Goal: Task Accomplishment & Management: Manage account settings

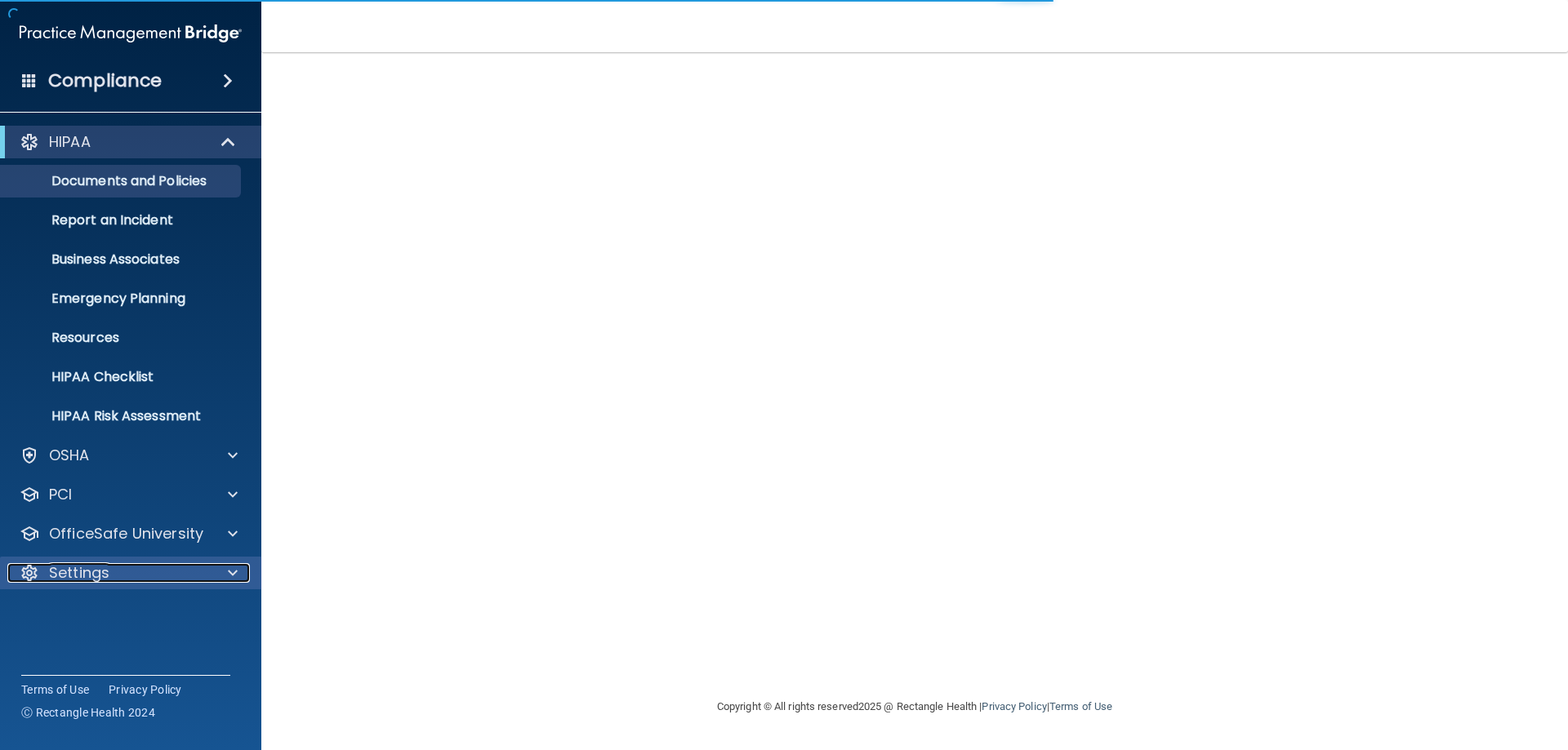
click at [105, 568] on p "Settings" at bounding box center [79, 573] width 60 height 20
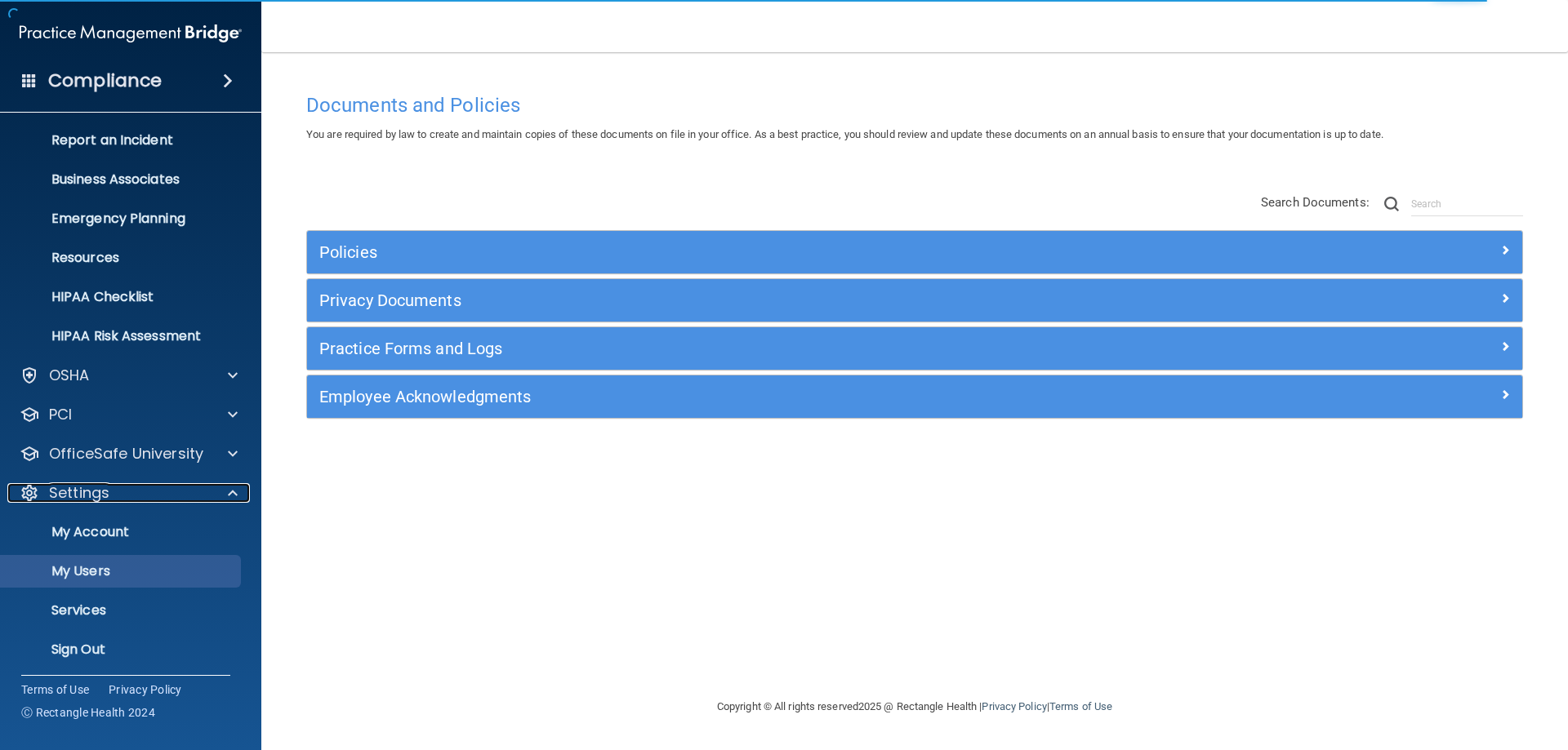
scroll to position [84, 0]
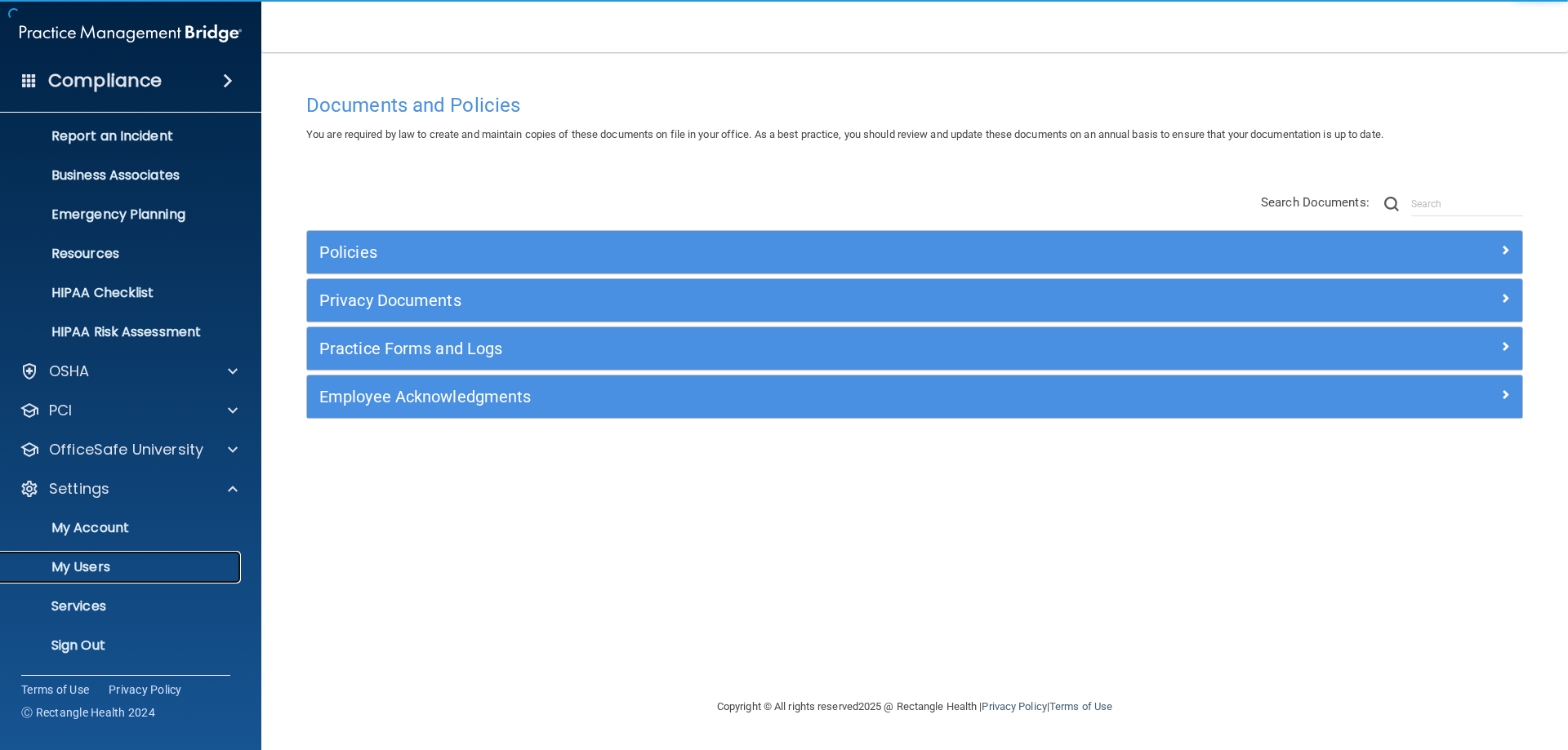
click at [83, 563] on p "My Users" at bounding box center [122, 567] width 223 height 16
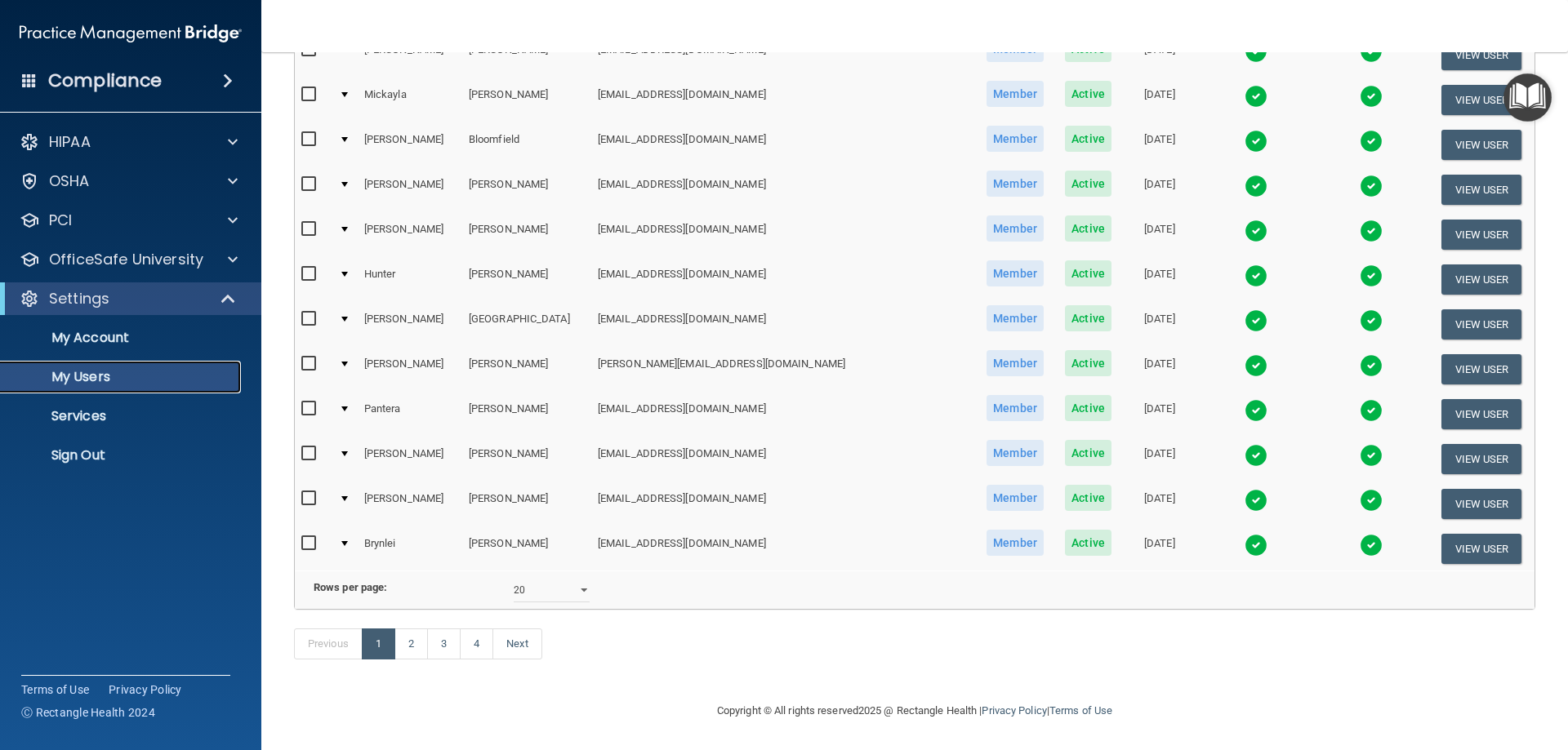
scroll to position [601, 0]
click at [538, 578] on select "10 20 30 40 all" at bounding box center [551, 590] width 76 height 25
click at [544, 691] on footer "Copyright © All rights reserved 2025 @ Rectangle Health | Privacy Policy | Term…" at bounding box center [914, 709] width 1241 height 49
click at [540, 580] on select "10 20 30 40 all" at bounding box center [551, 590] width 76 height 25
select select "62"
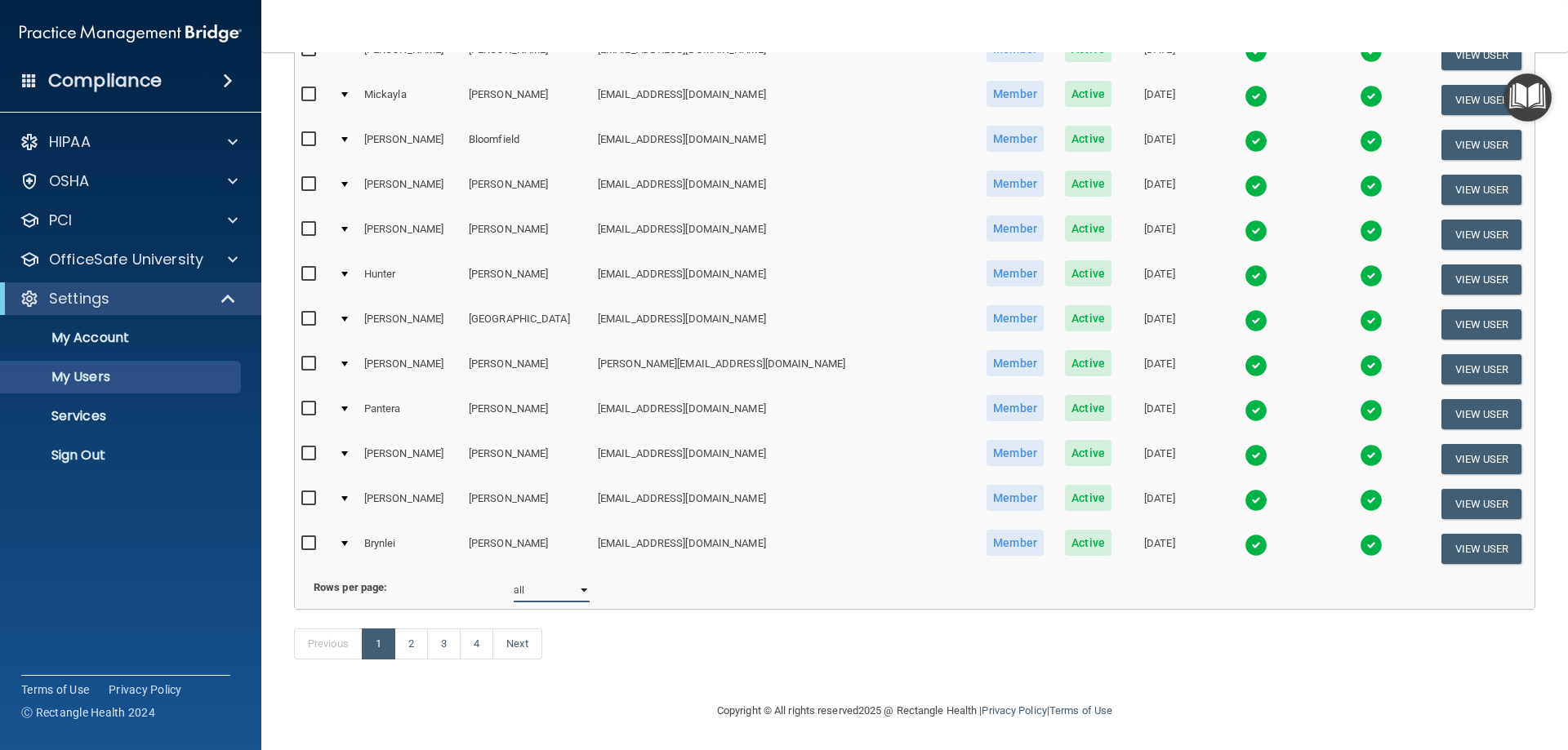
click at [514, 578] on select "10 20 30 40 all" at bounding box center [551, 590] width 76 height 25
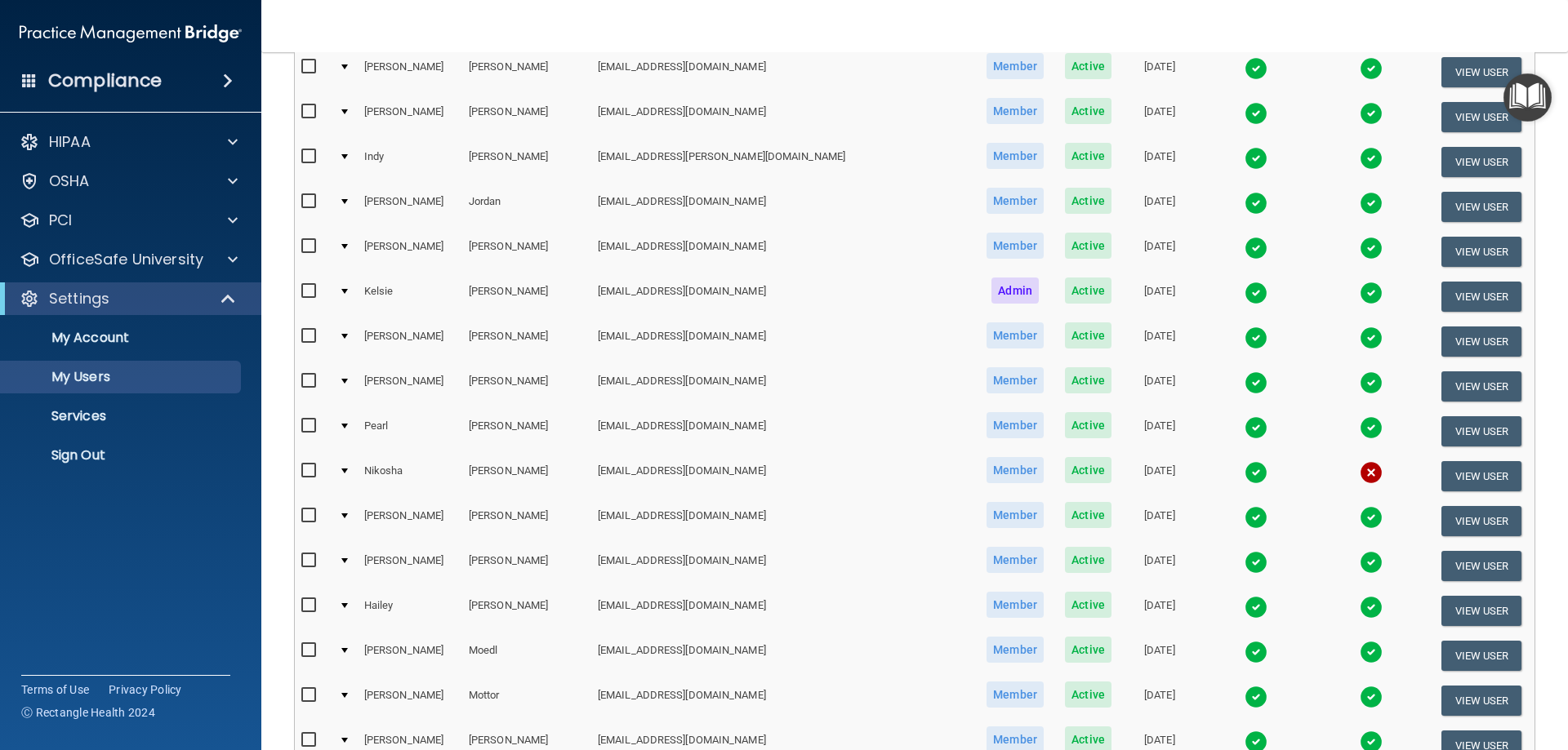
scroll to position [1224, 0]
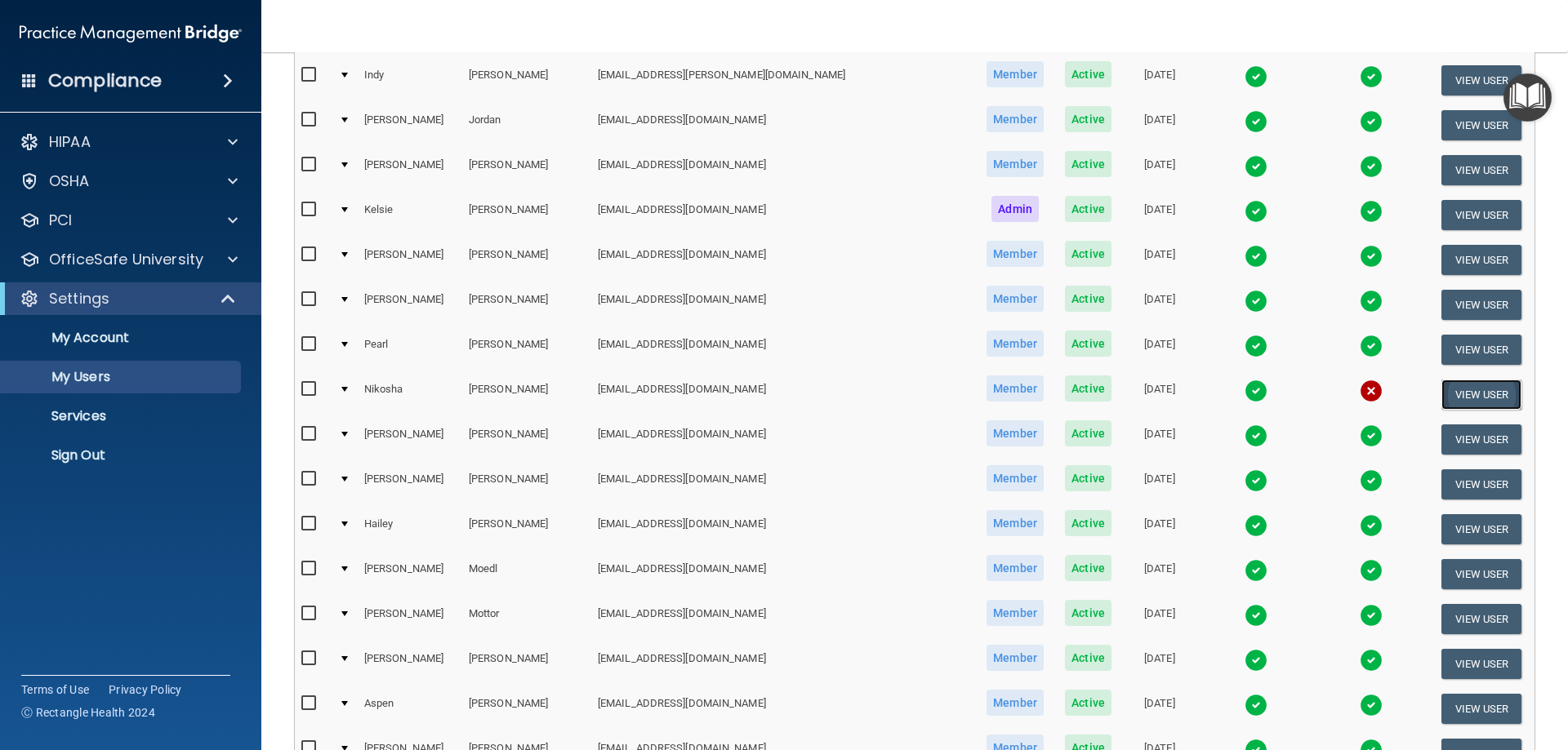
click at [1446, 402] on button "View User" at bounding box center [1481, 395] width 81 height 31
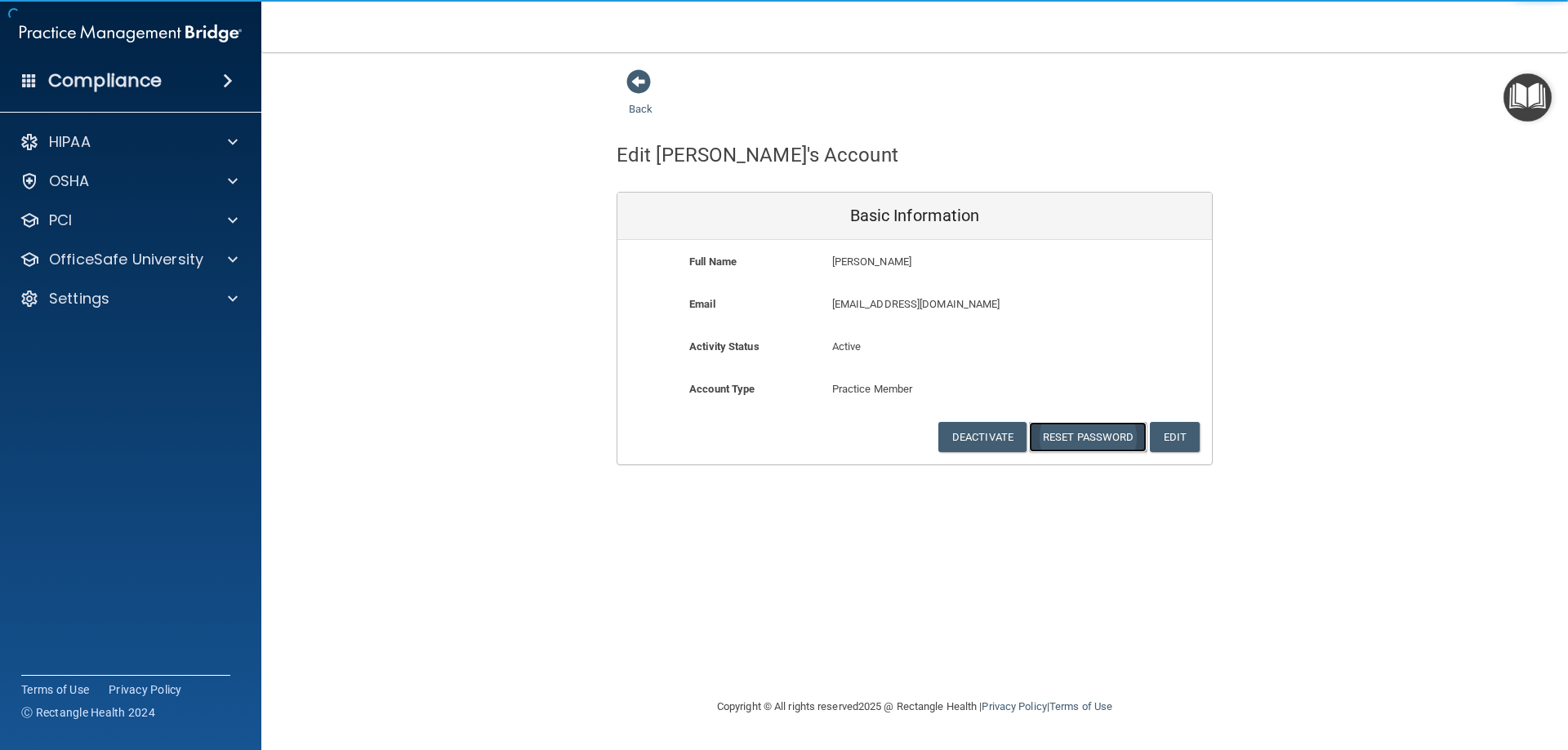
click at [1090, 436] on button "Reset Password" at bounding box center [1087, 437] width 117 height 31
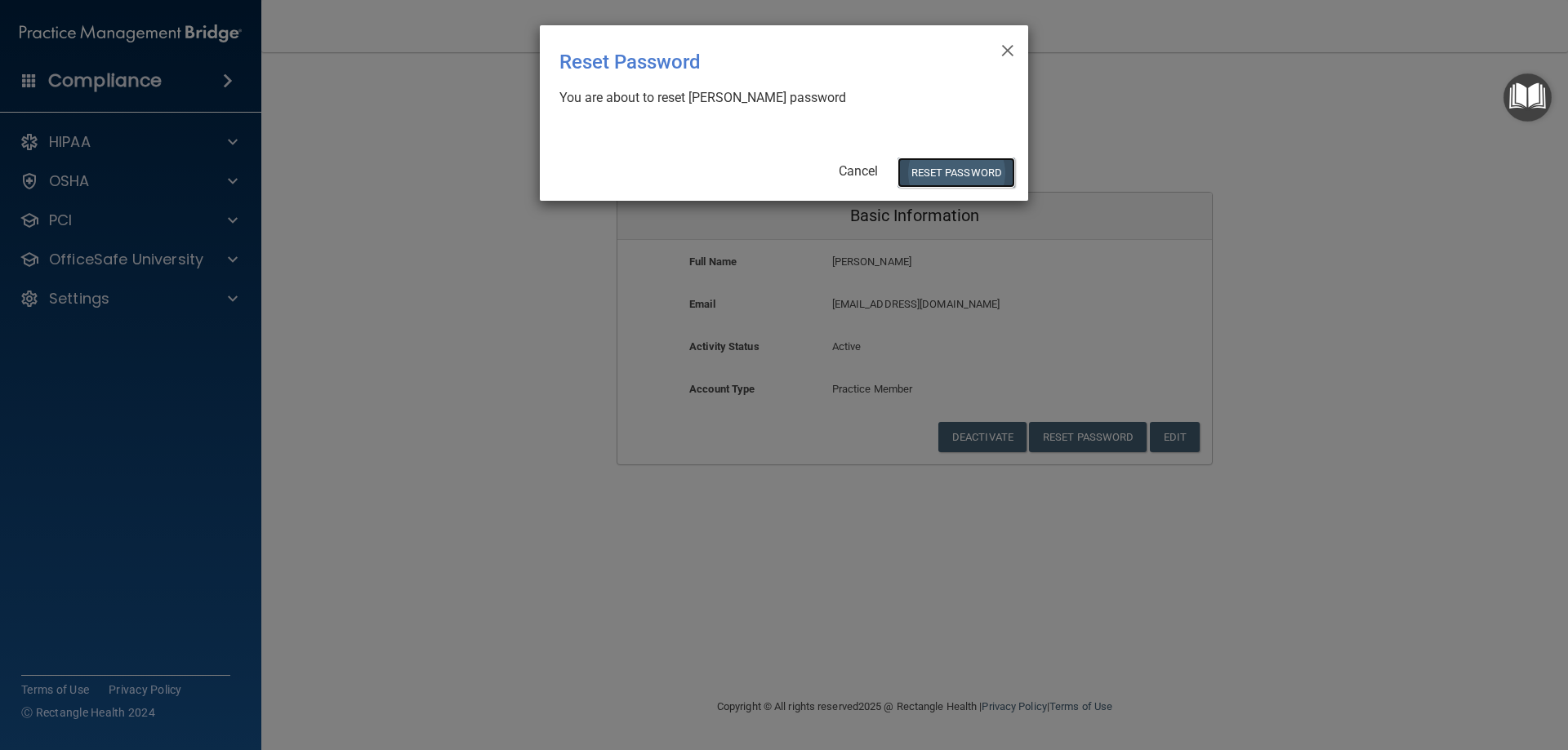
click at [930, 174] on button "Reset Password" at bounding box center [956, 173] width 117 height 31
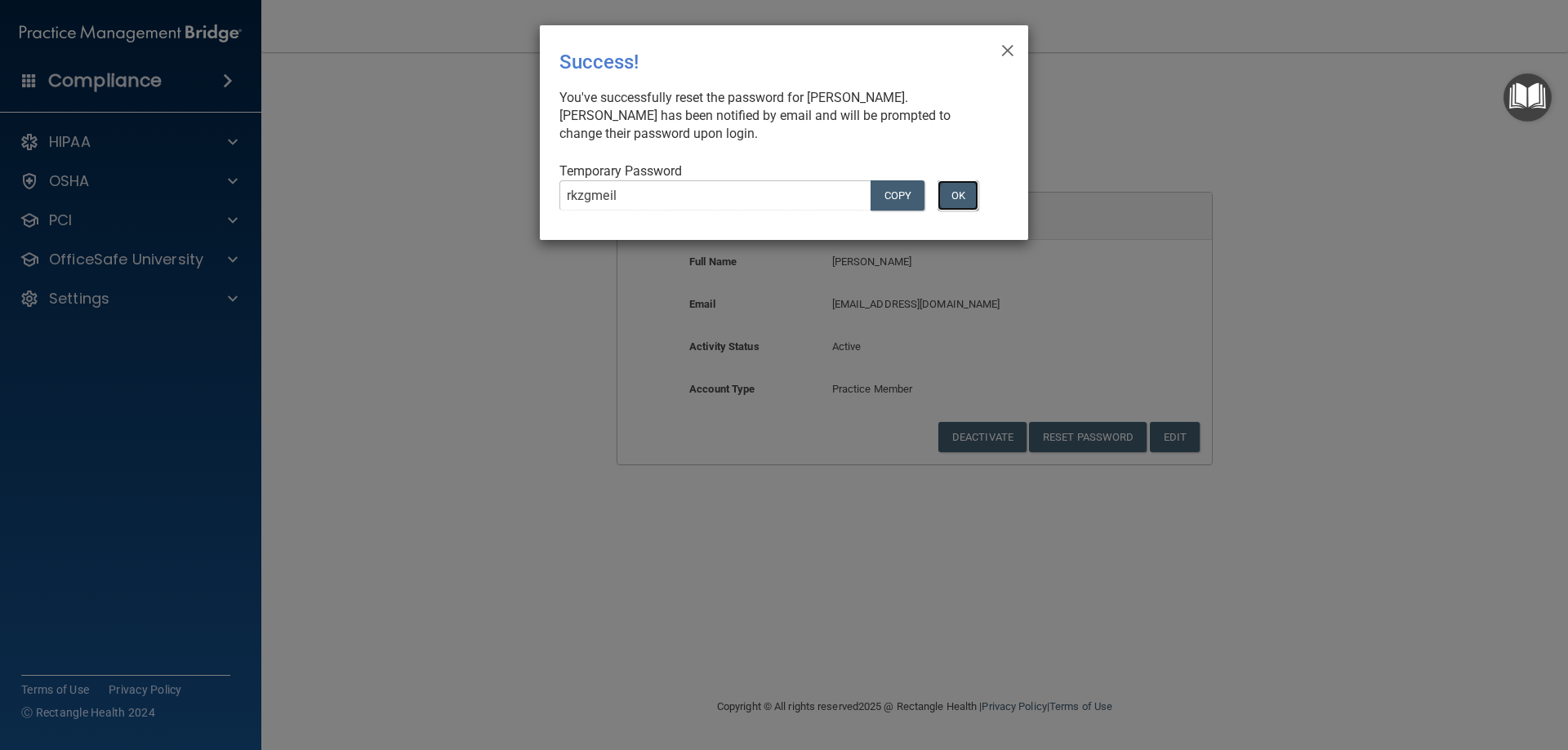
click at [968, 195] on button "OK" at bounding box center [958, 196] width 41 height 31
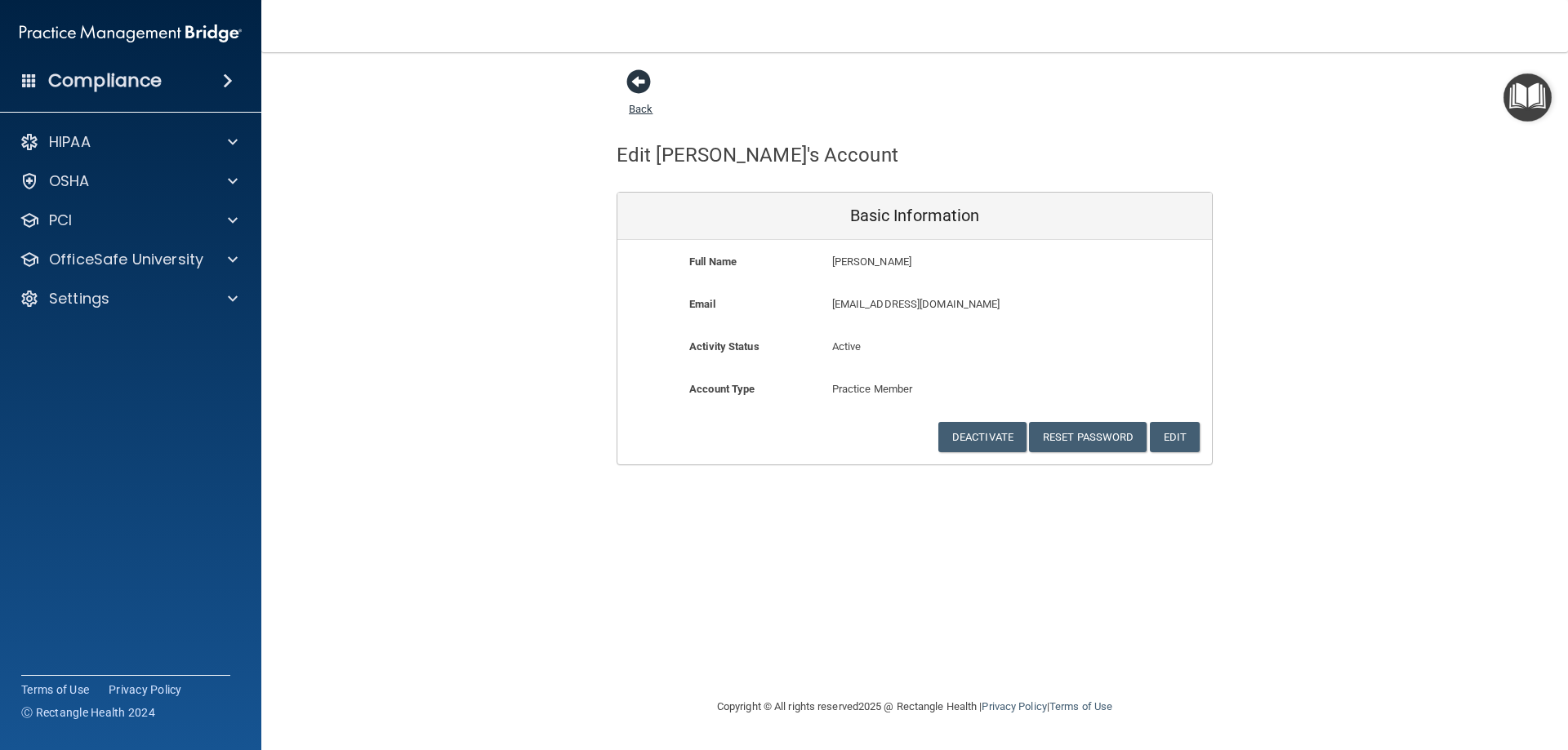
click at [639, 83] on span at bounding box center [638, 81] width 25 height 25
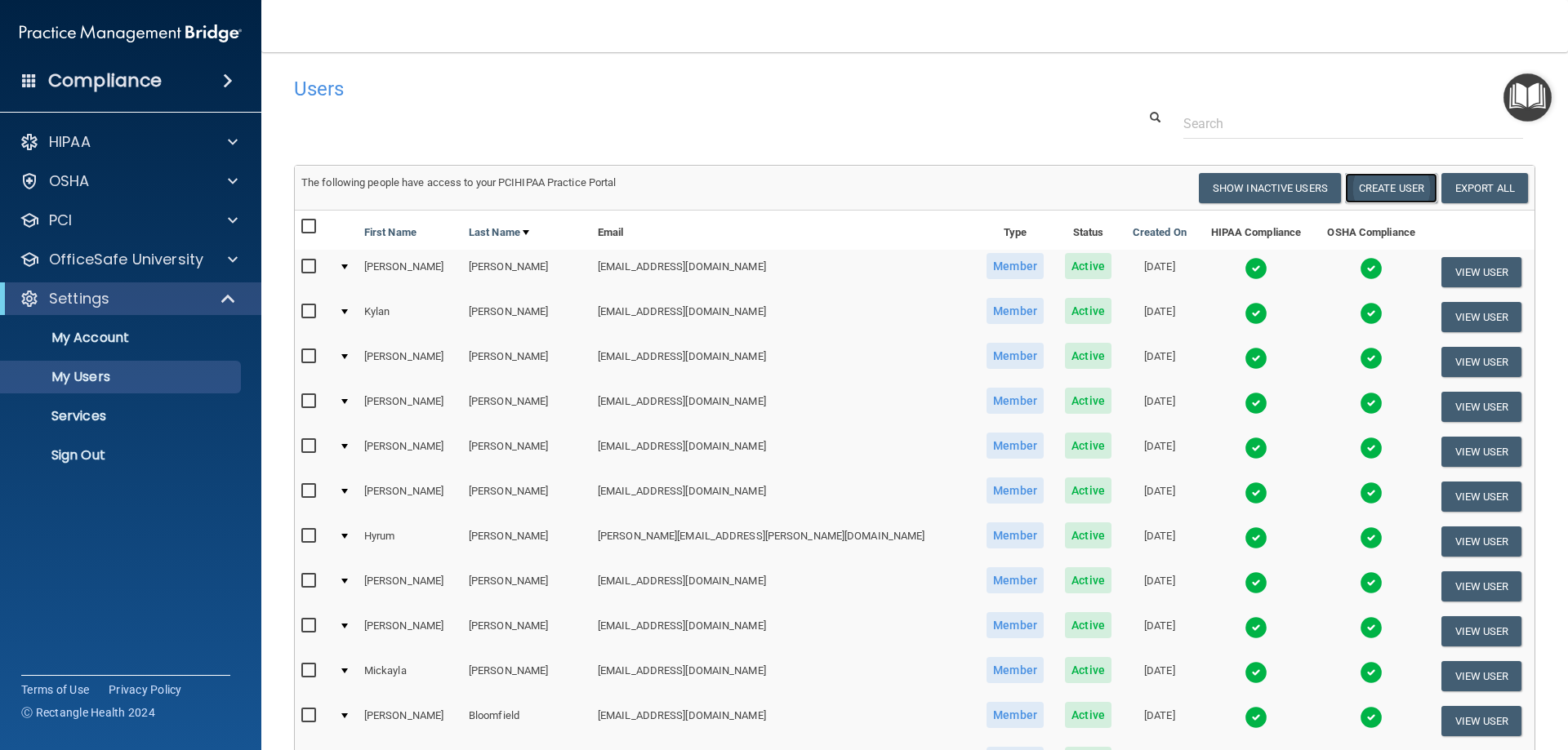
click at [1385, 188] on button "Create User" at bounding box center [1391, 188] width 93 height 31
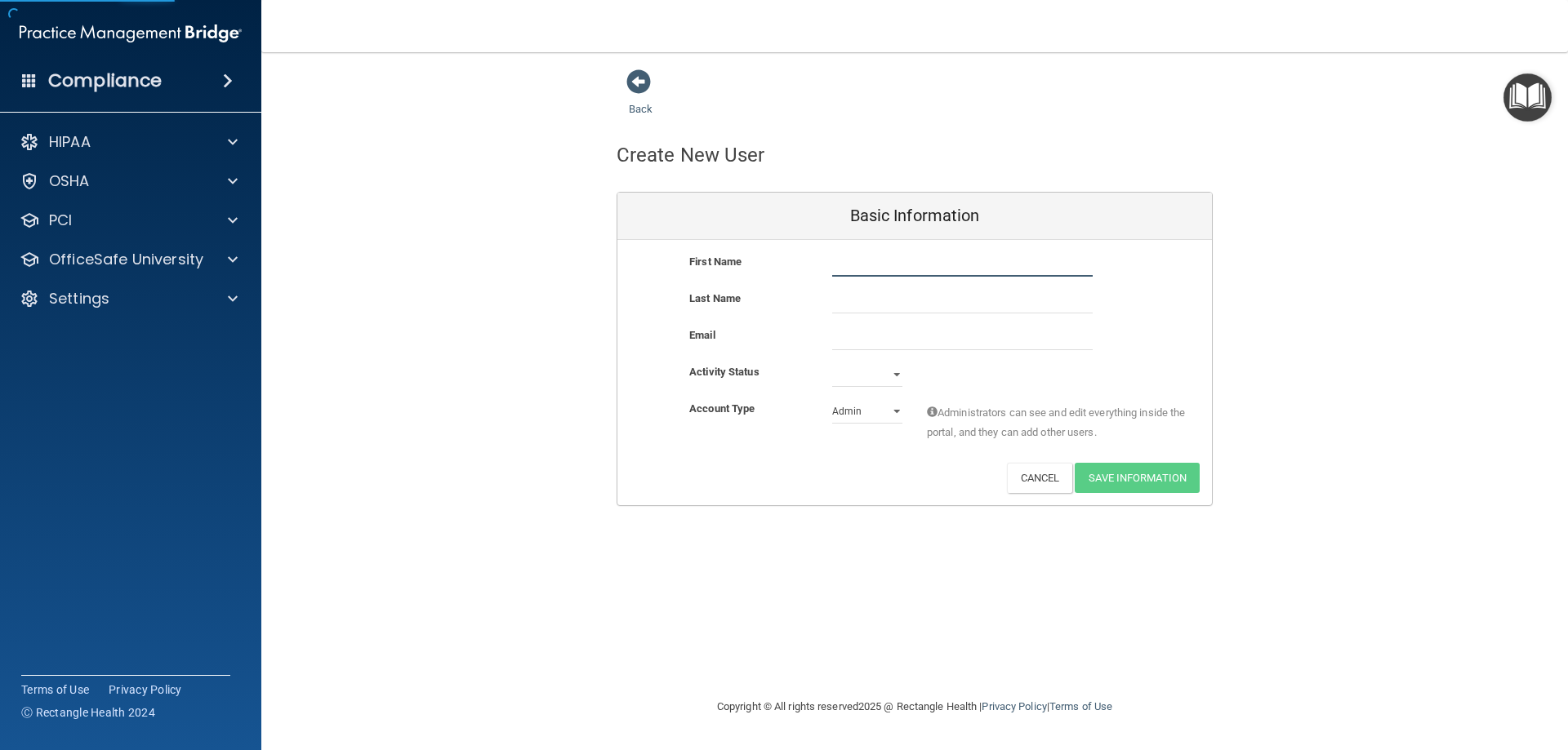
click at [849, 269] on input "text" at bounding box center [962, 264] width 261 height 25
type input "[PERSON_NAME]"
click at [885, 335] on input "email" at bounding box center [962, 338] width 261 height 25
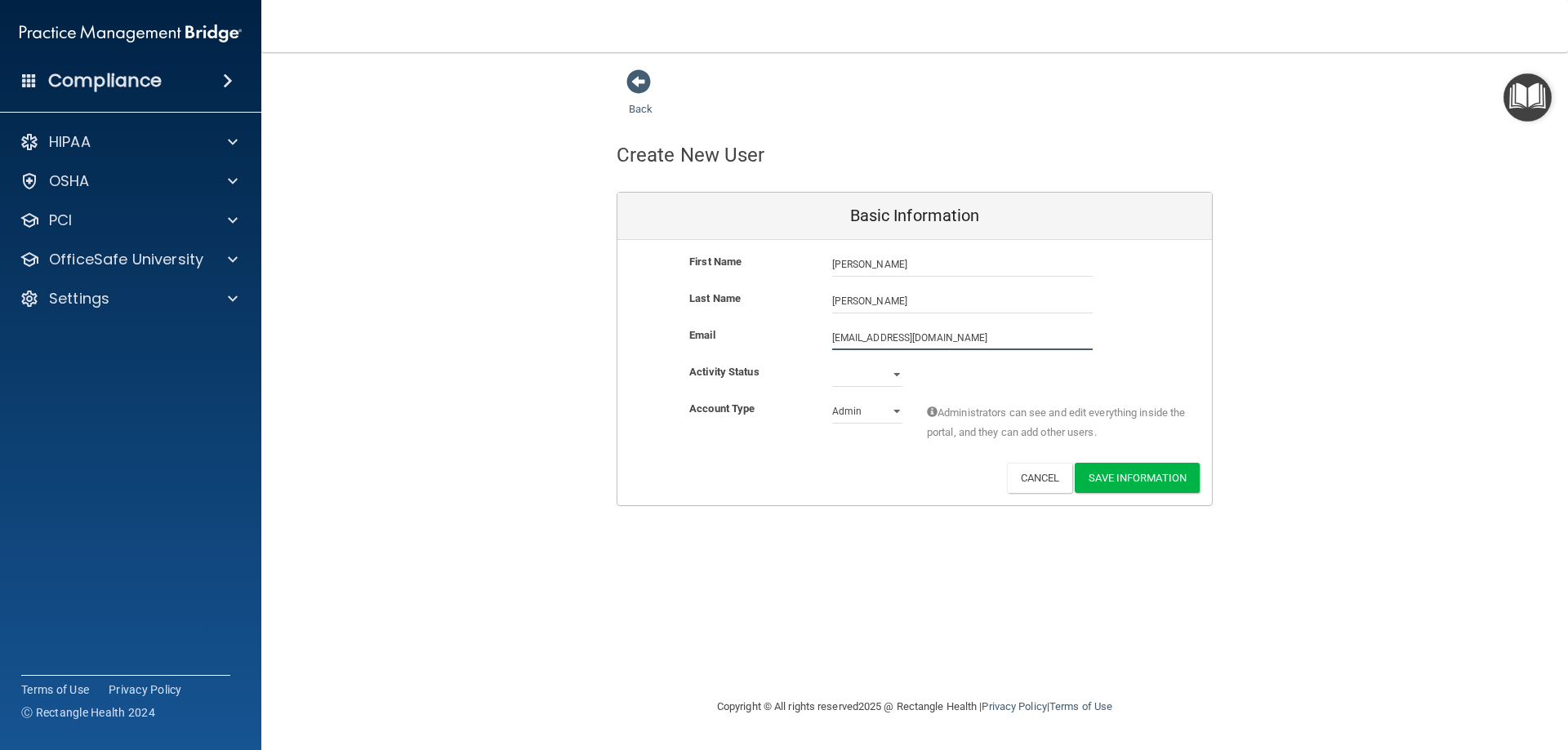
type input "[EMAIL_ADDRESS][DOMAIN_NAME]"
click at [897, 375] on select "Active Inactive" at bounding box center [867, 378] width 70 height 25
select select "active"
click at [832, 362] on select "Active Inactive" at bounding box center [867, 374] width 70 height 25
click at [862, 413] on select "Admin Member" at bounding box center [867, 411] width 70 height 25
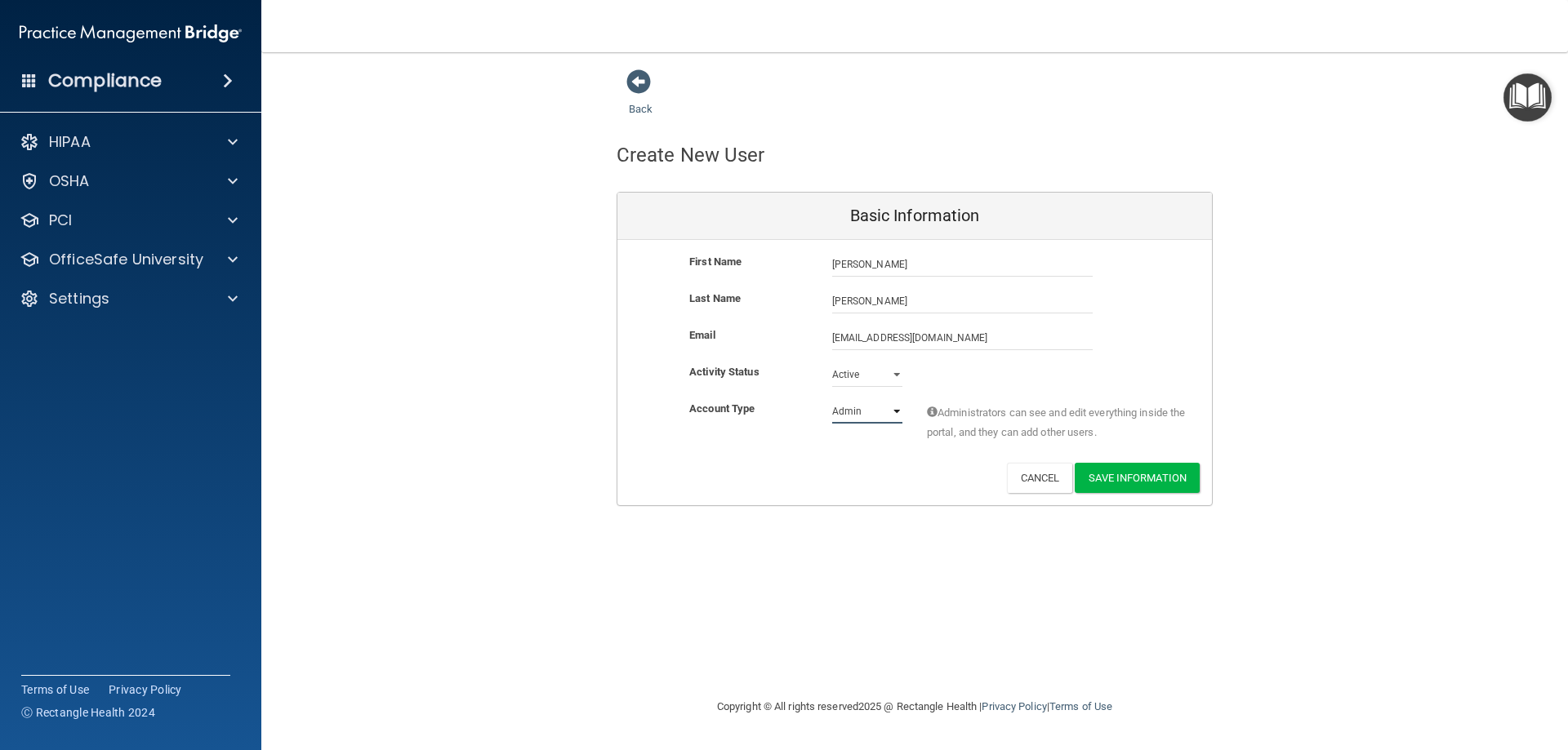
select select "practice_member"
click at [832, 399] on select "Admin Member" at bounding box center [867, 411] width 70 height 25
click at [1156, 482] on button "Save Information" at bounding box center [1137, 478] width 125 height 31
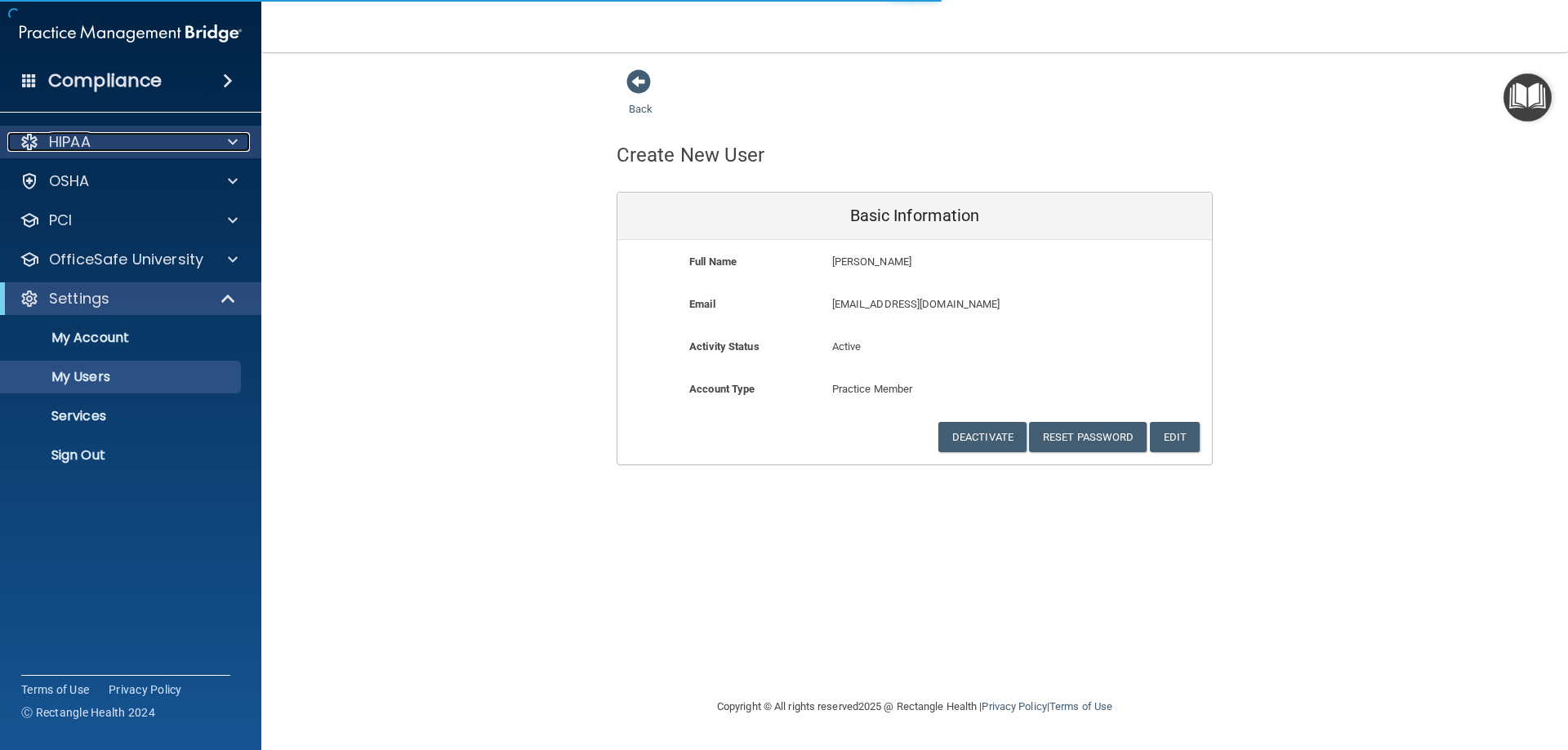
click at [69, 136] on p "HIPAA" at bounding box center [70, 142] width 42 height 20
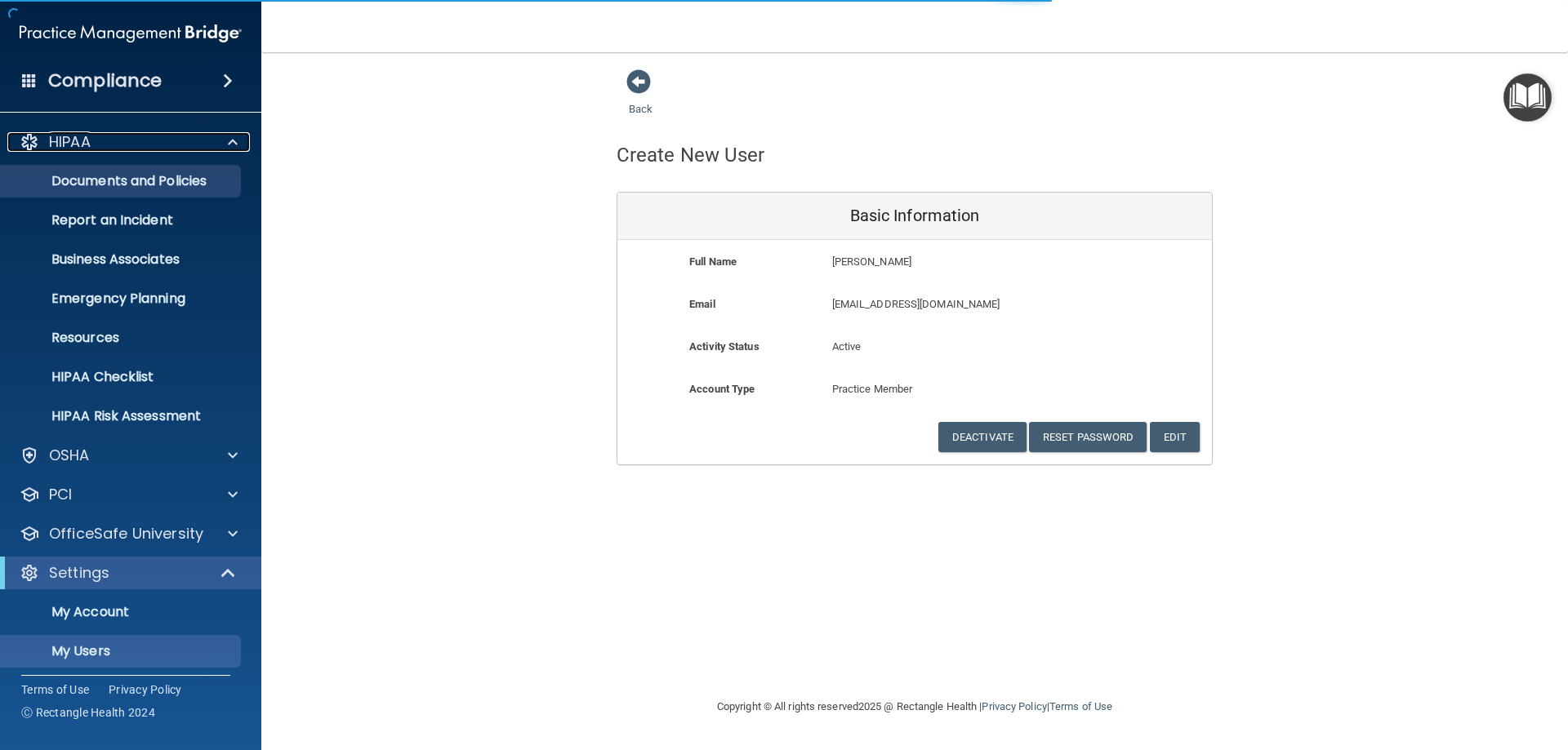
select select "20"
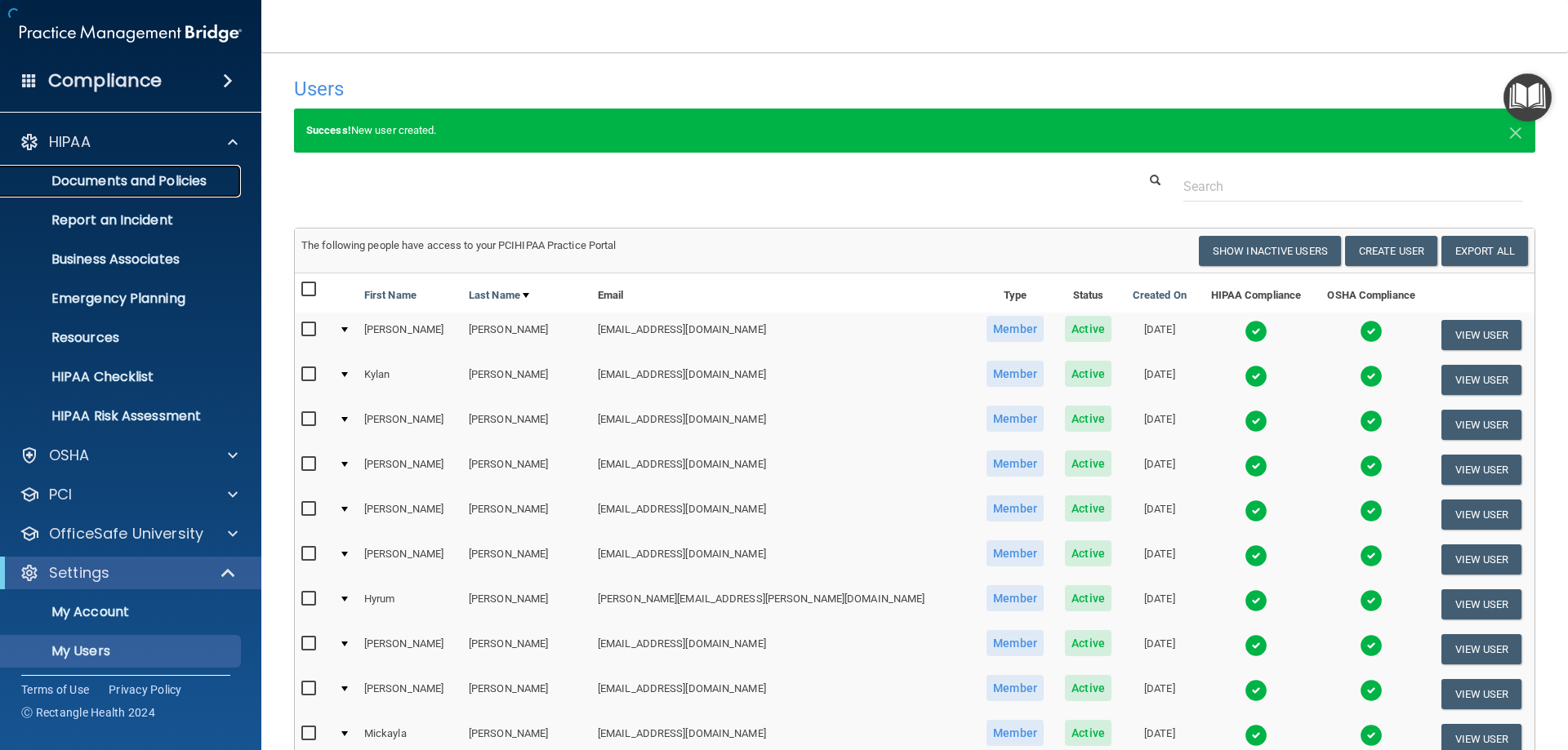
click at [72, 182] on p "Documents and Policies" at bounding box center [122, 181] width 223 height 16
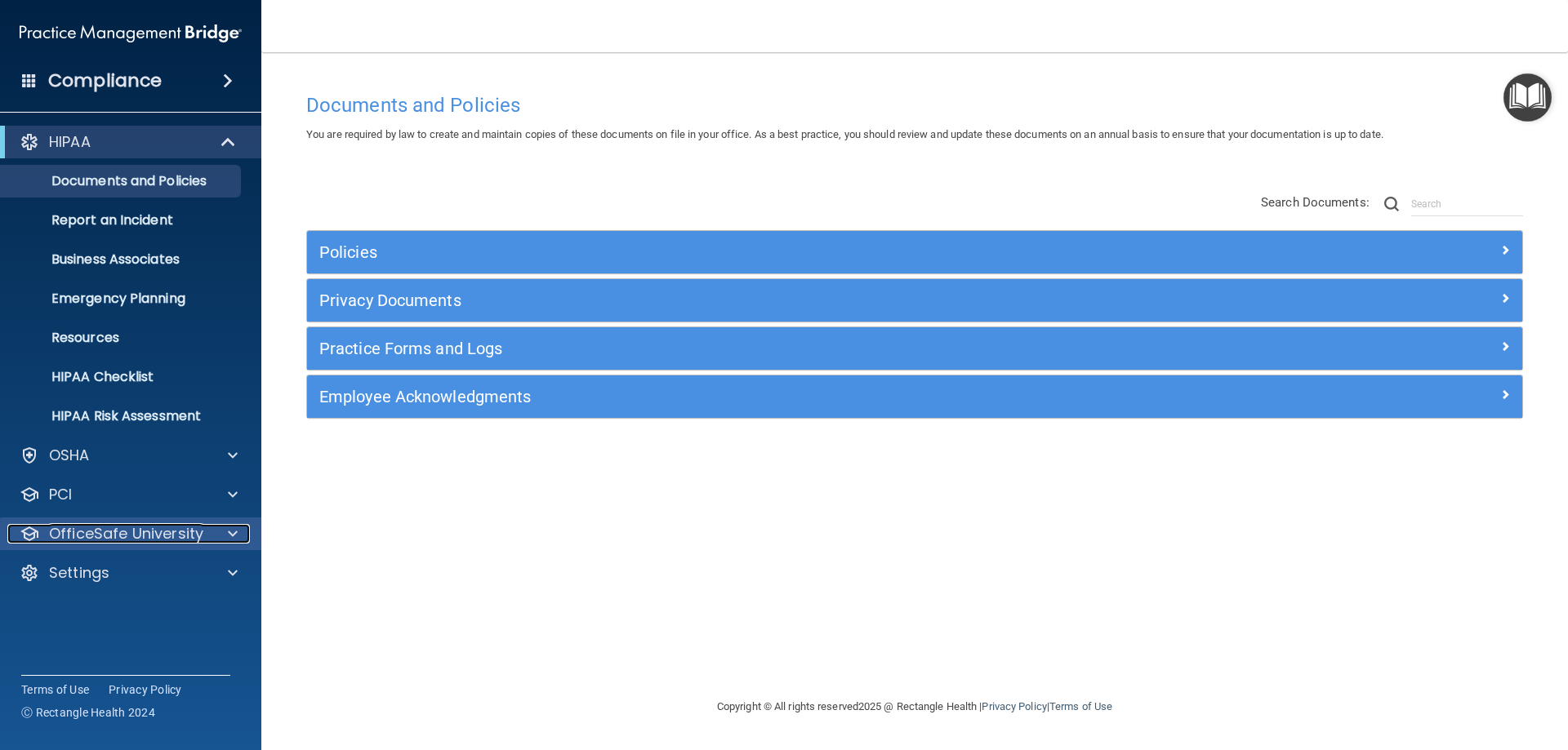
click at [122, 540] on p "OfficeSafe University" at bounding box center [126, 533] width 155 height 20
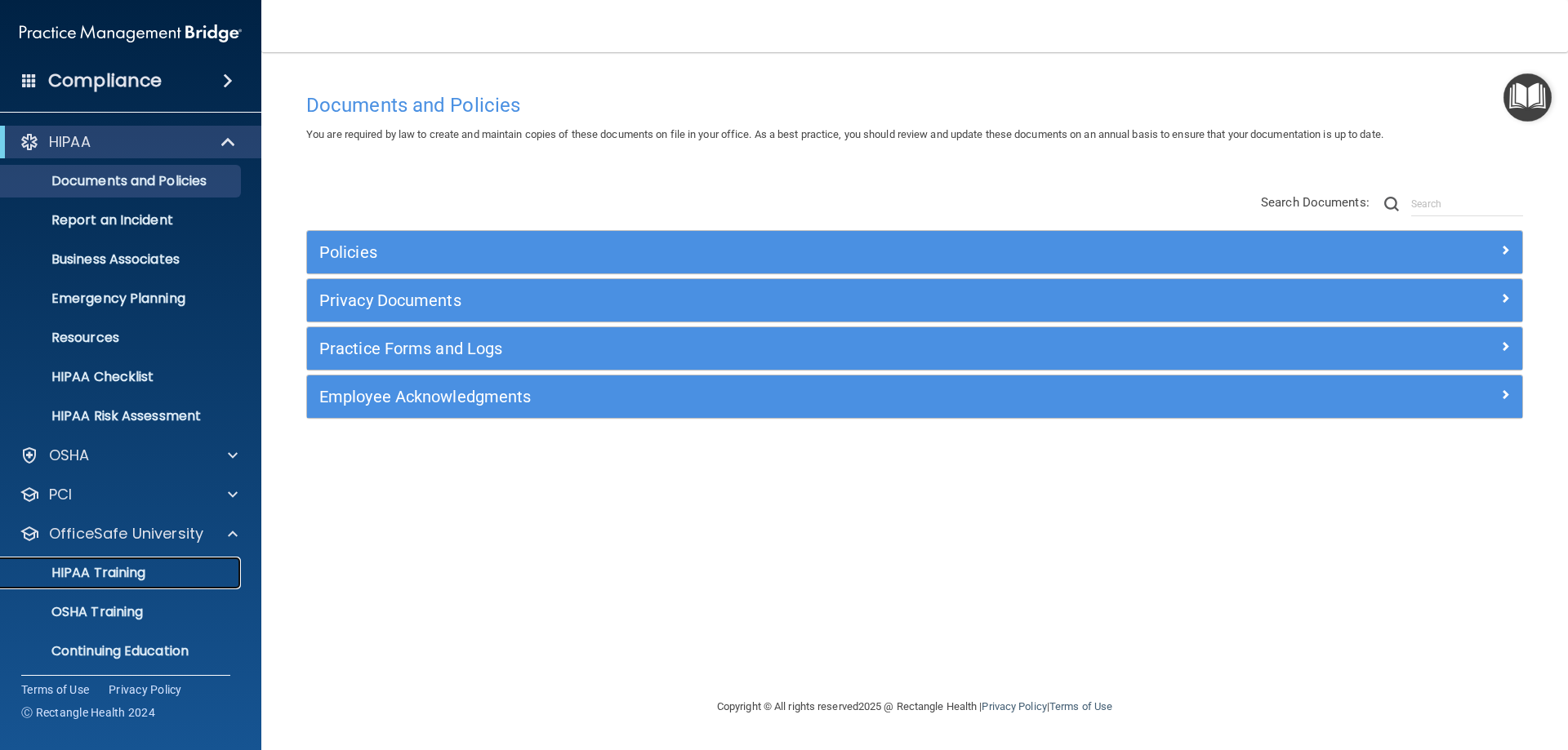
click at [107, 573] on p "HIPAA Training" at bounding box center [78, 573] width 135 height 16
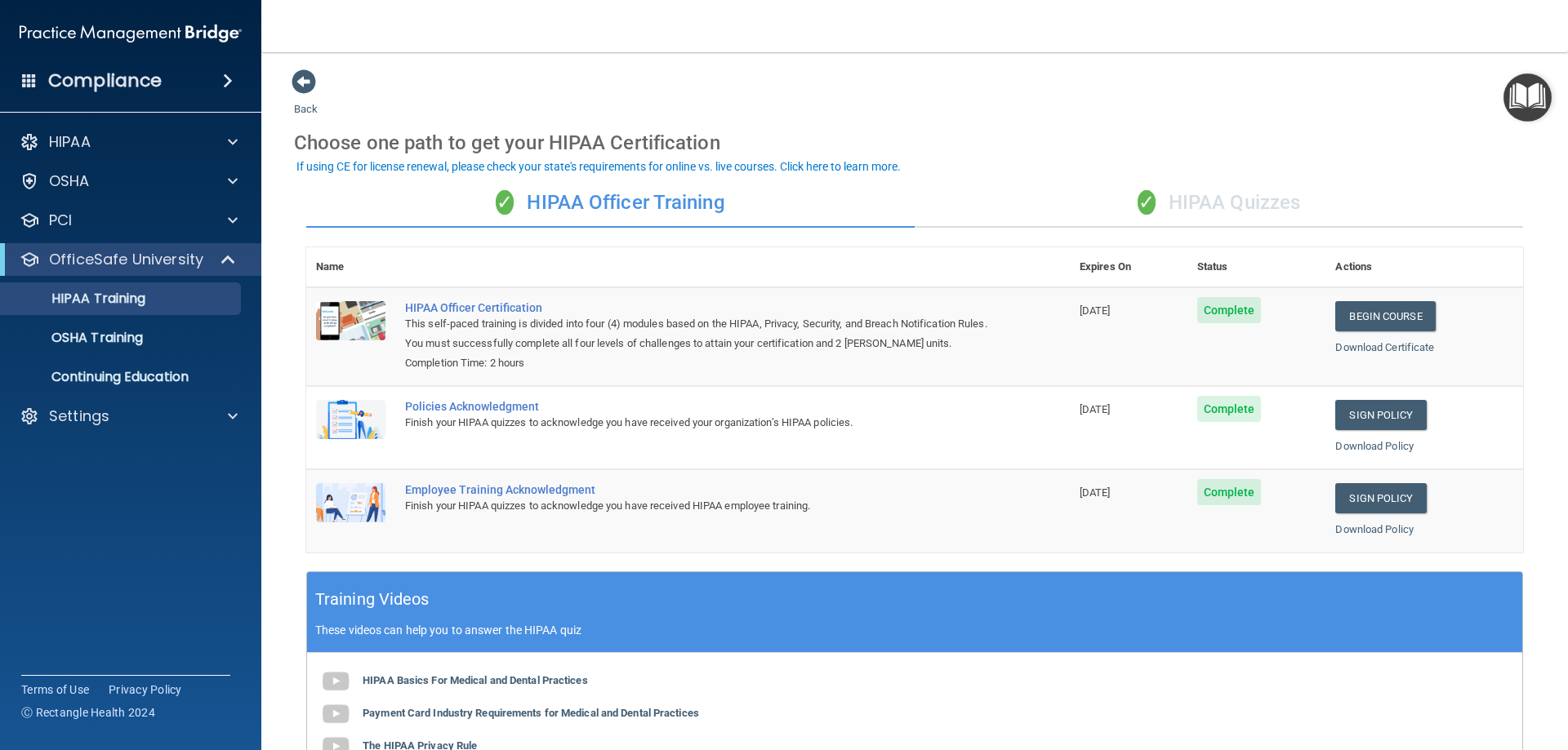
click at [1249, 204] on div "✓ HIPAA Quizzes" at bounding box center [1218, 204] width 609 height 49
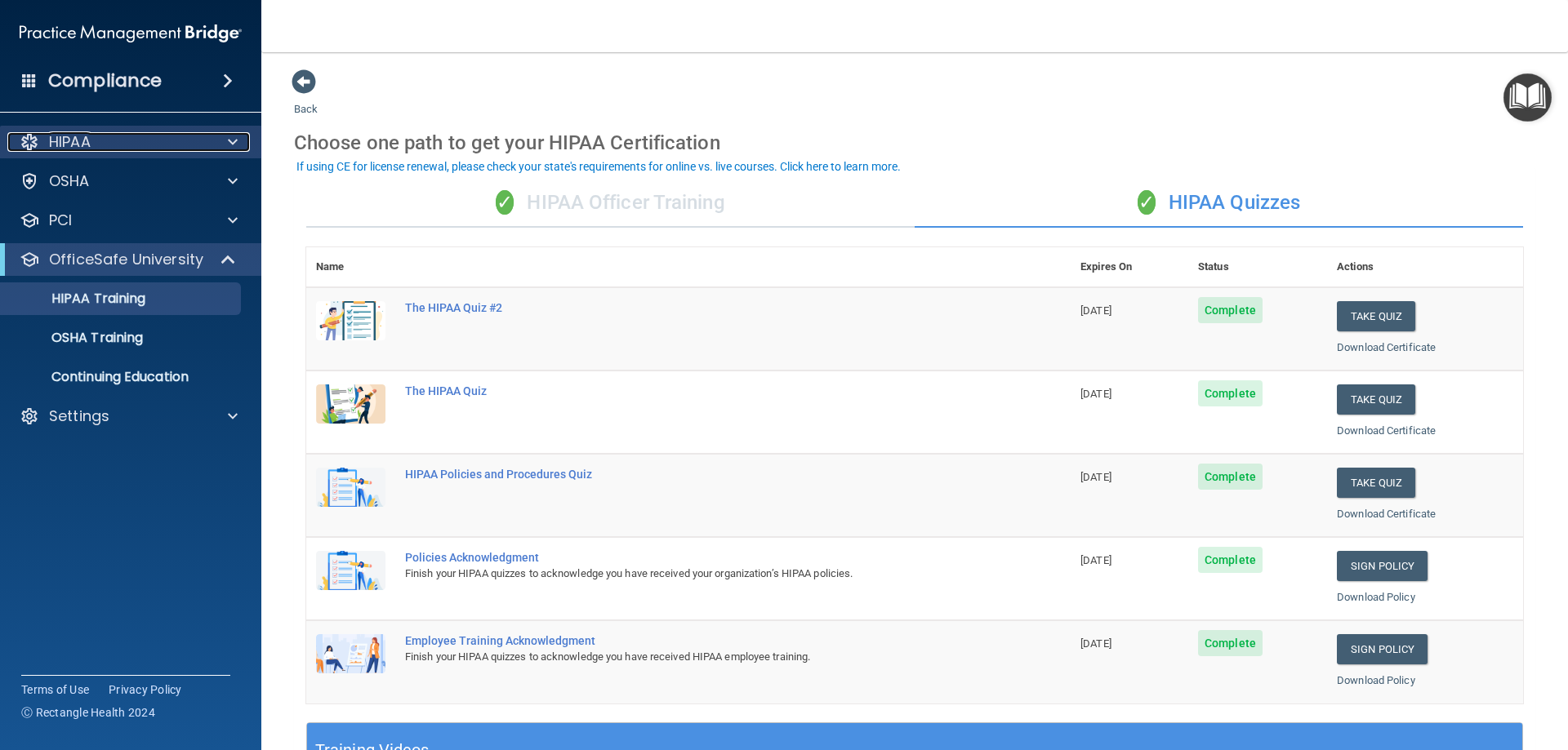
click at [69, 133] on p "HIPAA" at bounding box center [70, 142] width 42 height 20
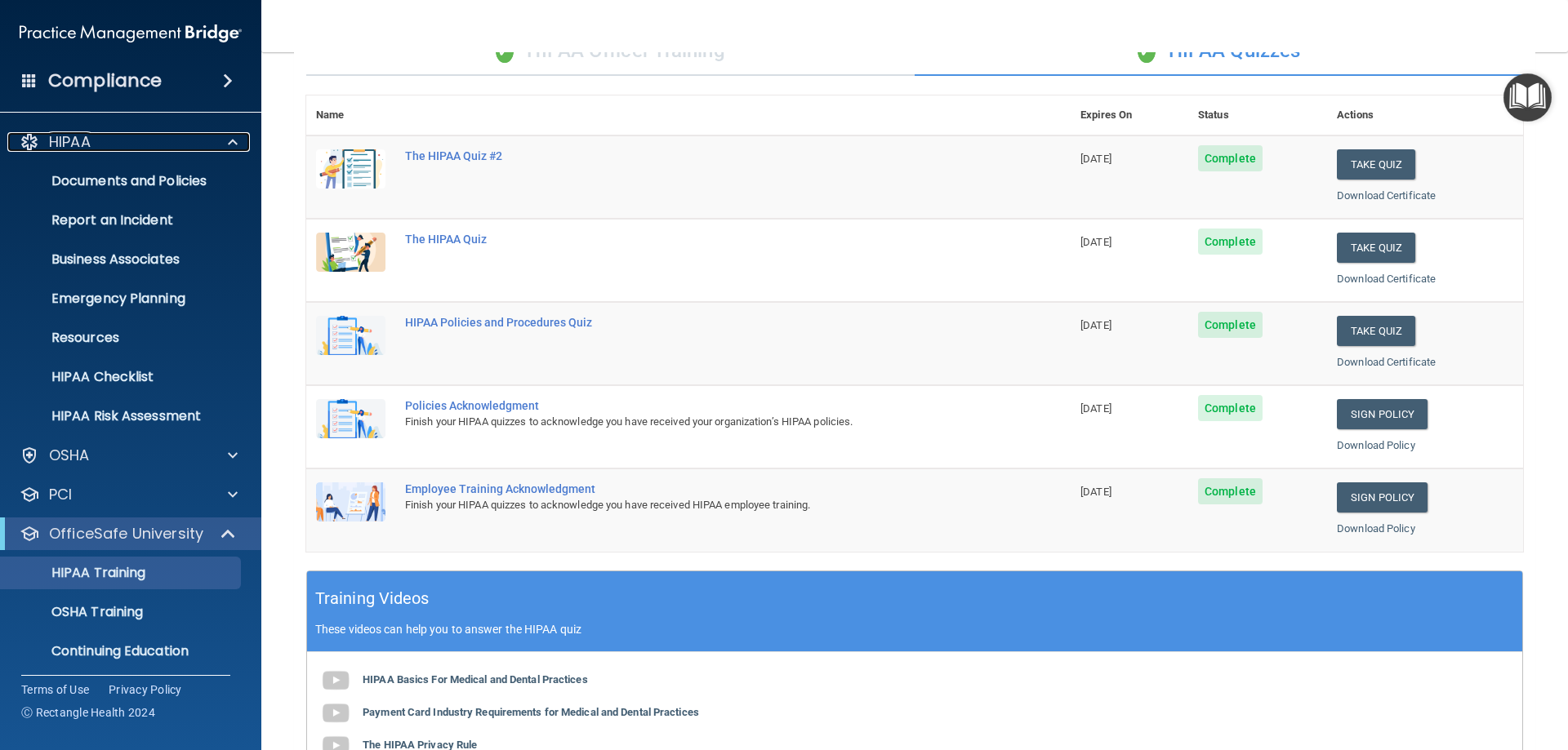
scroll to position [408, 0]
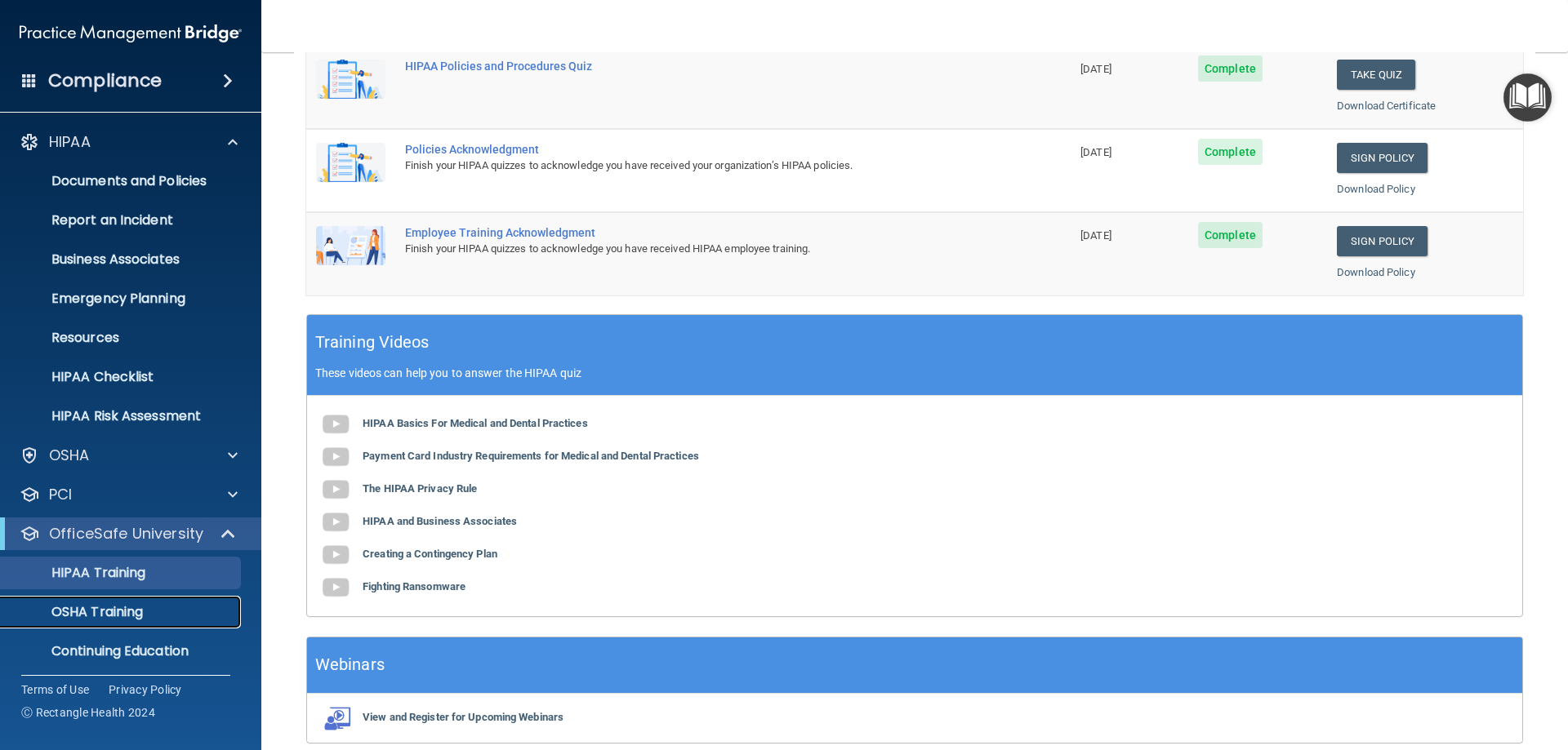
click at [85, 607] on p "OSHA Training" at bounding box center [77, 612] width 132 height 16
